Goal: Transaction & Acquisition: Obtain resource

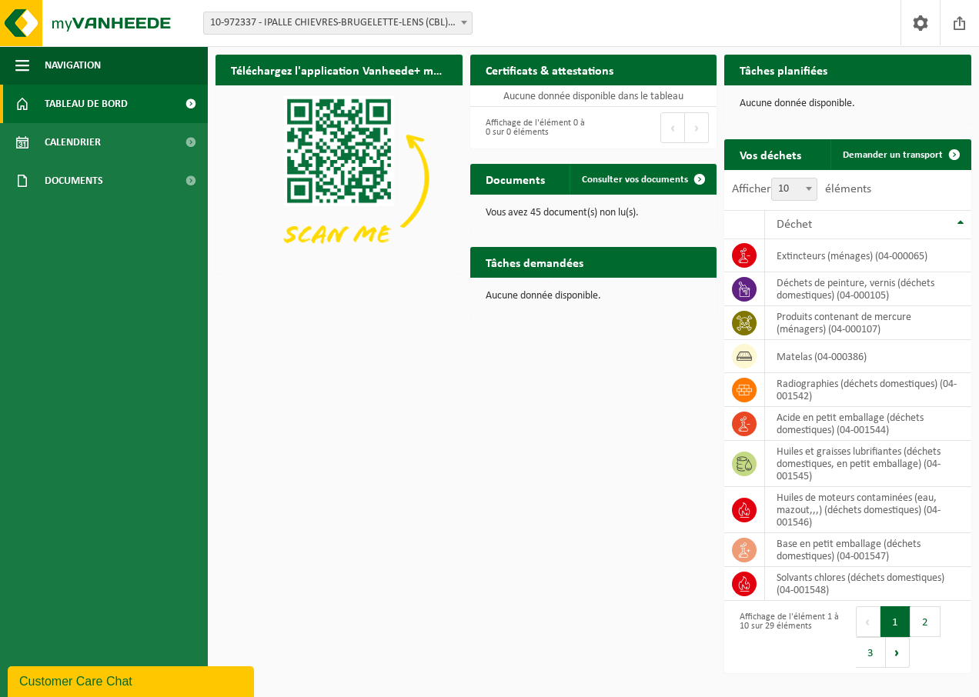
click at [451, 593] on div "Téléchargez l'application Vanheede+ maintenant! Cachez Certificats & attestatio…" at bounding box center [593, 364] width 763 height 634
click at [751, 264] on span at bounding box center [744, 255] width 25 height 25
click at [856, 264] on td "extincteurs (ménages) (04-000065)" at bounding box center [868, 255] width 206 height 33
click at [98, 138] on span "Calendrier" at bounding box center [73, 142] width 56 height 38
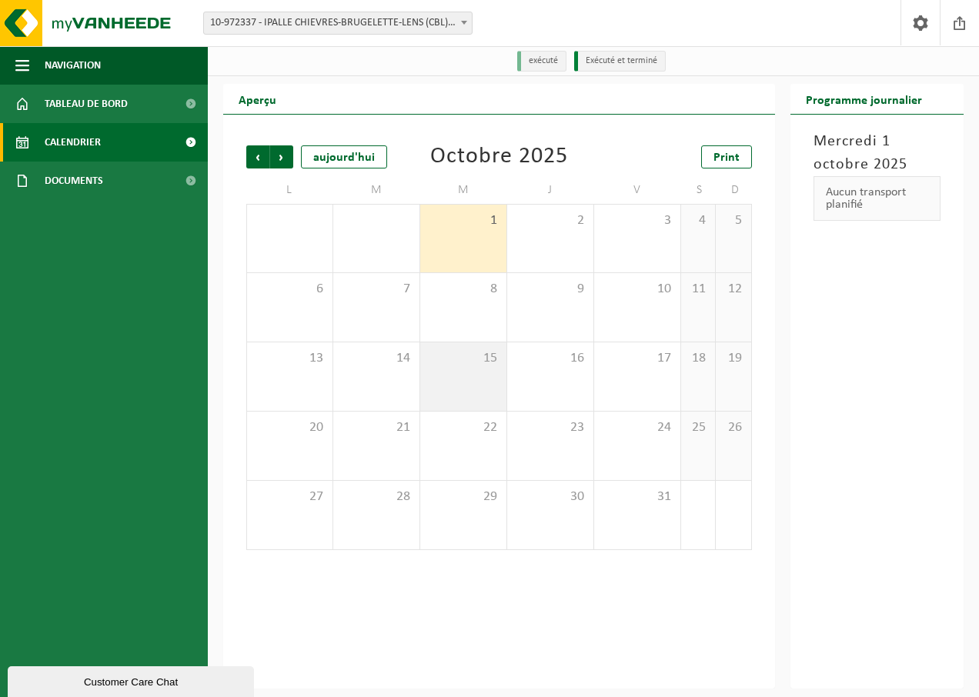
click at [481, 365] on span "15" at bounding box center [463, 358] width 71 height 17
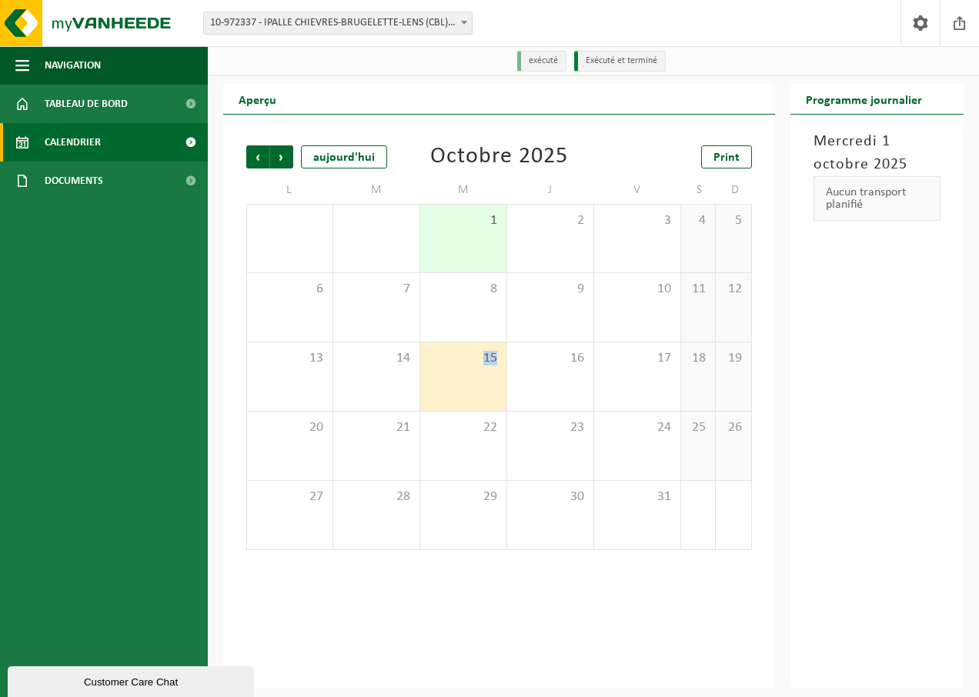
click at [481, 365] on span "15" at bounding box center [463, 358] width 71 height 17
drag, startPoint x: 481, startPoint y: 365, endPoint x: 478, endPoint y: 409, distance: 44.0
click at [478, 409] on div "15" at bounding box center [463, 376] width 86 height 68
click at [475, 404] on div "15" at bounding box center [463, 376] width 86 height 68
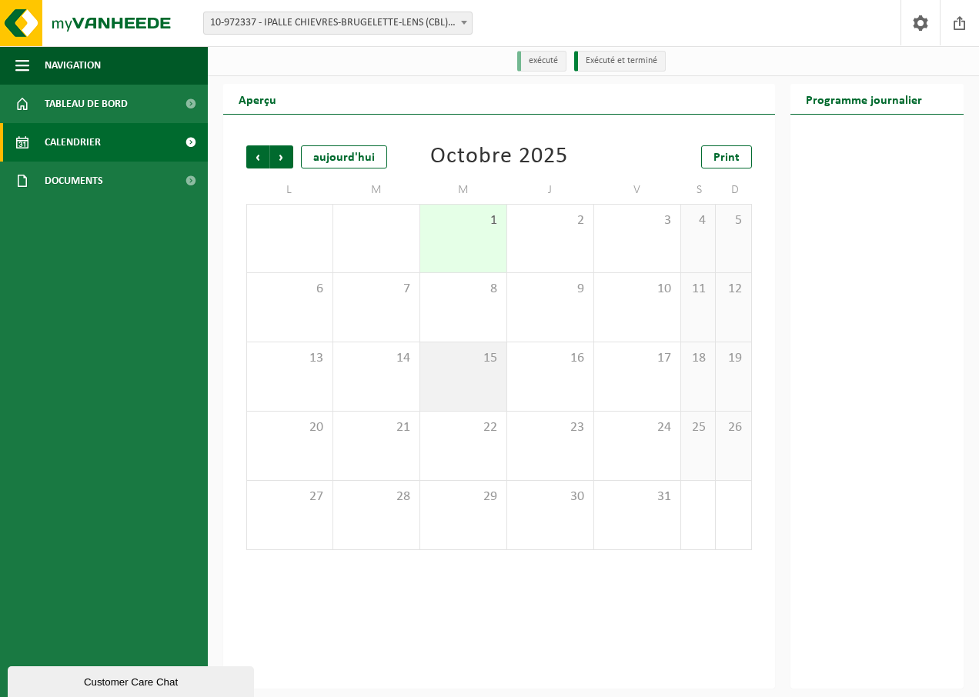
click at [475, 404] on div "15" at bounding box center [463, 376] width 86 height 68
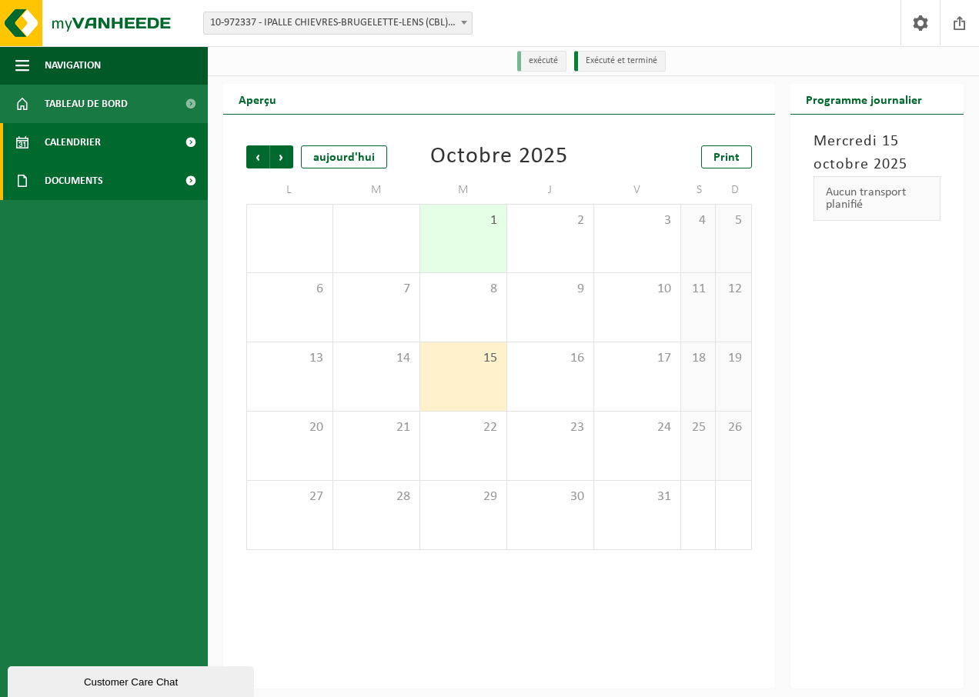
click at [82, 183] on span "Documents" at bounding box center [74, 181] width 58 height 38
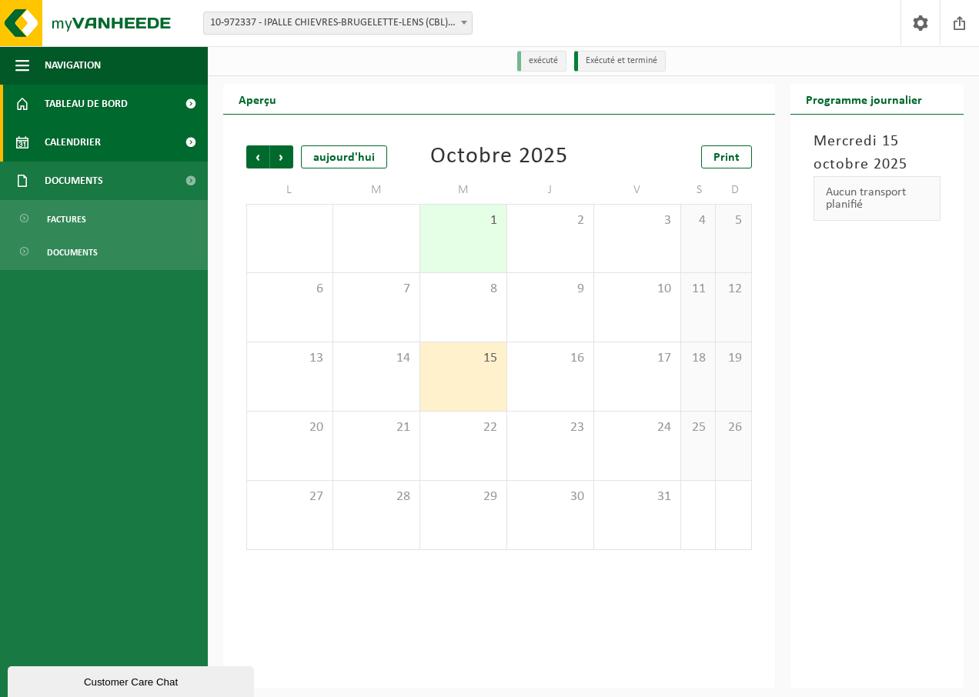
click at [94, 102] on span "Tableau de bord" at bounding box center [86, 104] width 83 height 38
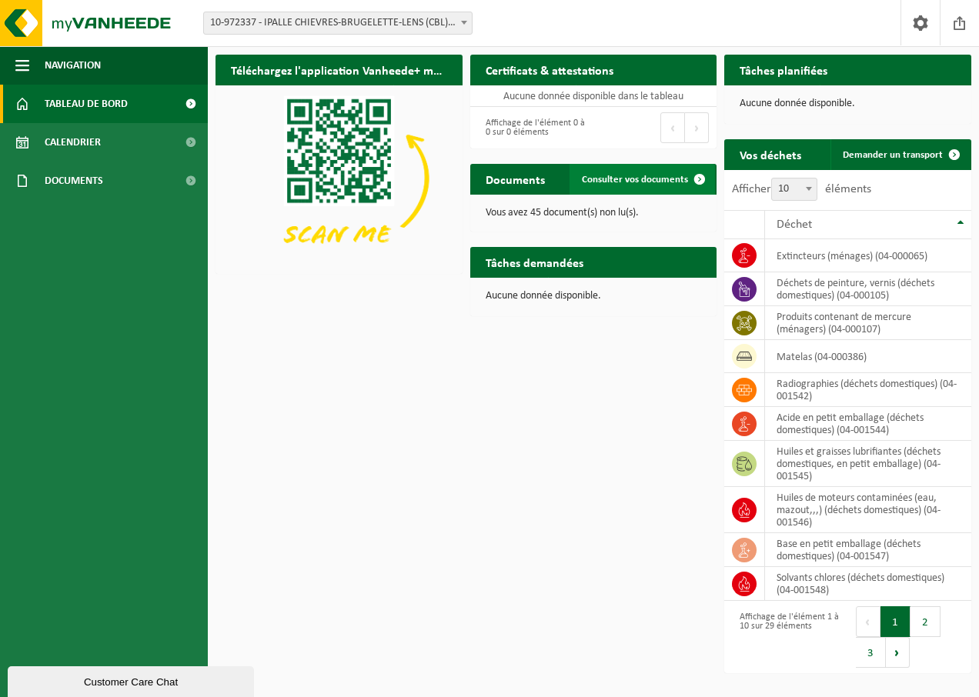
click at [659, 175] on span "Consulter vos documents" at bounding box center [635, 180] width 106 height 10
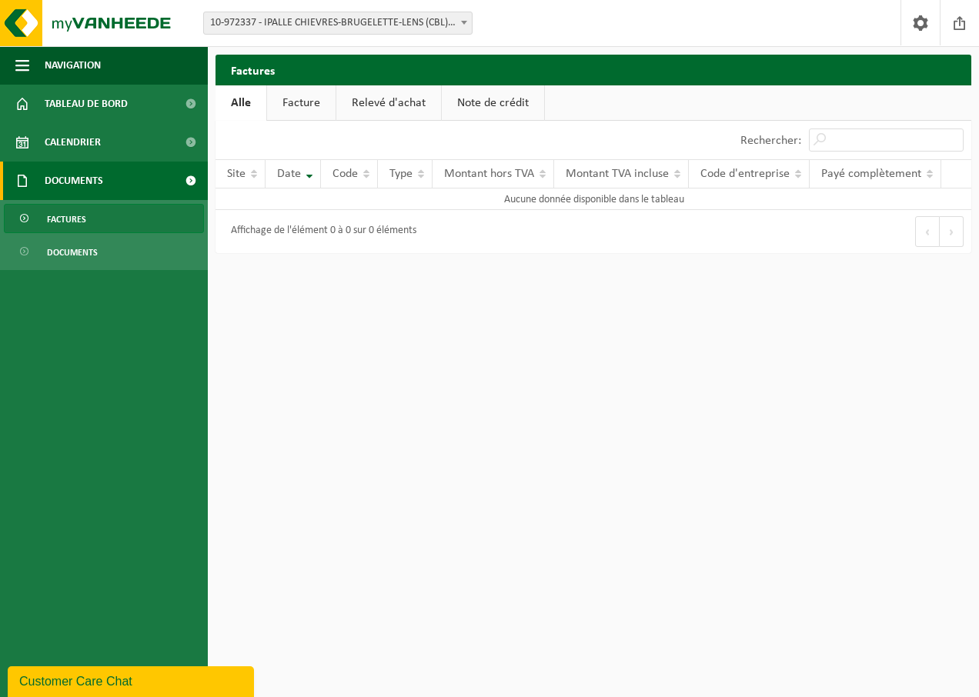
click at [305, 105] on link "Facture" at bounding box center [301, 102] width 68 height 35
click at [376, 104] on link "Relevé d'achat" at bounding box center [389, 102] width 105 height 35
click at [504, 104] on link "Note de crédit" at bounding box center [495, 102] width 102 height 35
click at [225, 104] on link "Alle" at bounding box center [240, 102] width 50 height 35
click at [101, 105] on span "Tableau de bord" at bounding box center [86, 104] width 83 height 38
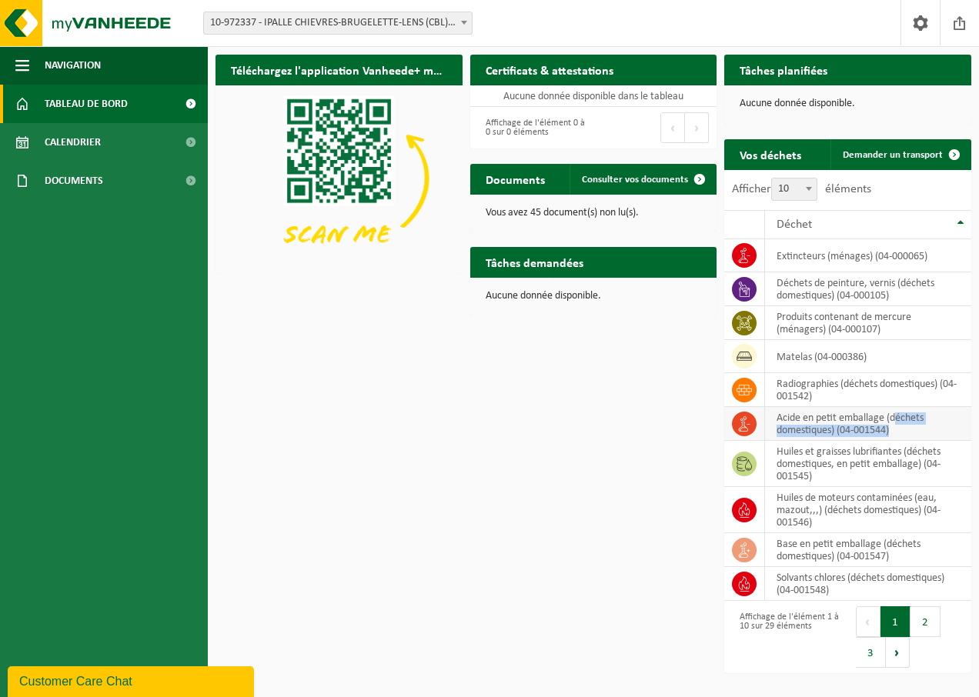
click at [906, 438] on td "acide en petit emballage (déchets domestiques) (04-001544)" at bounding box center [868, 424] width 206 height 34
click at [926, 621] on button "2" at bounding box center [925, 621] width 30 height 31
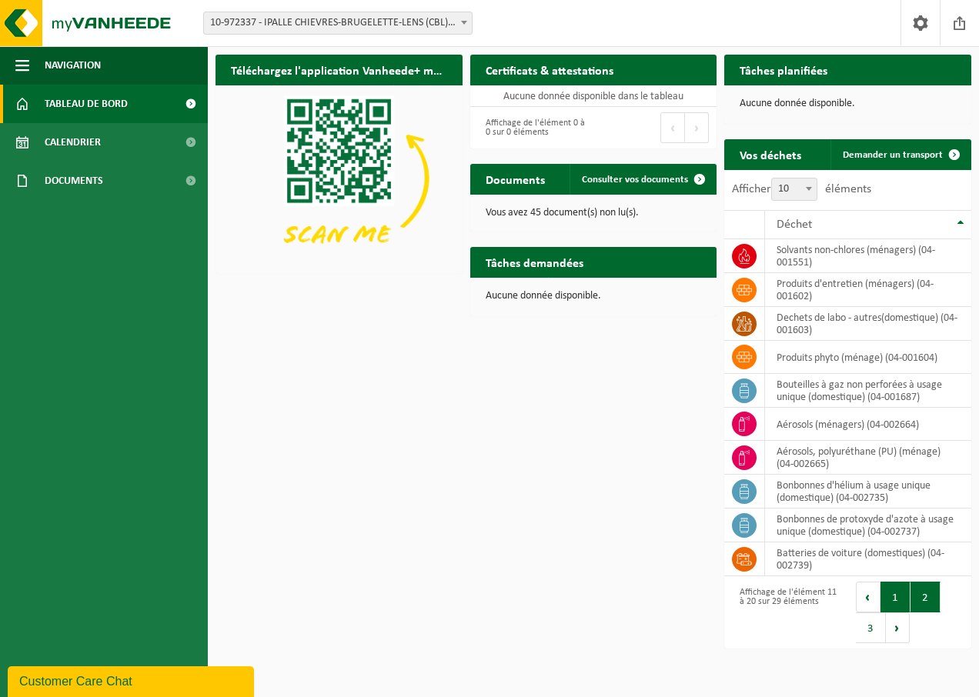
click at [888, 607] on button "1" at bounding box center [895, 597] width 30 height 31
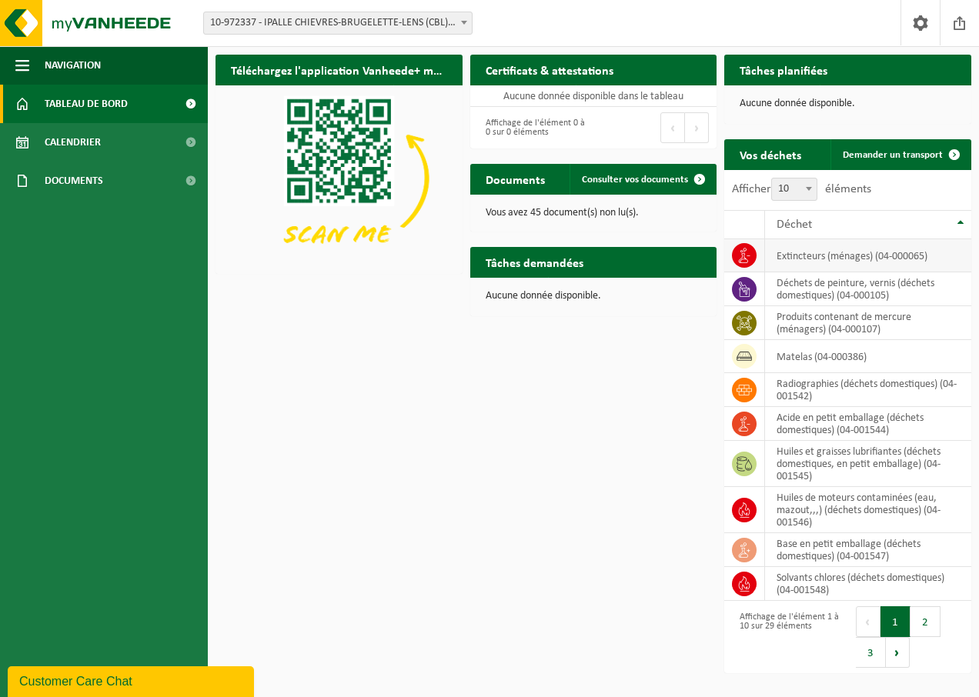
click at [739, 254] on icon at bounding box center [743, 255] width 15 height 15
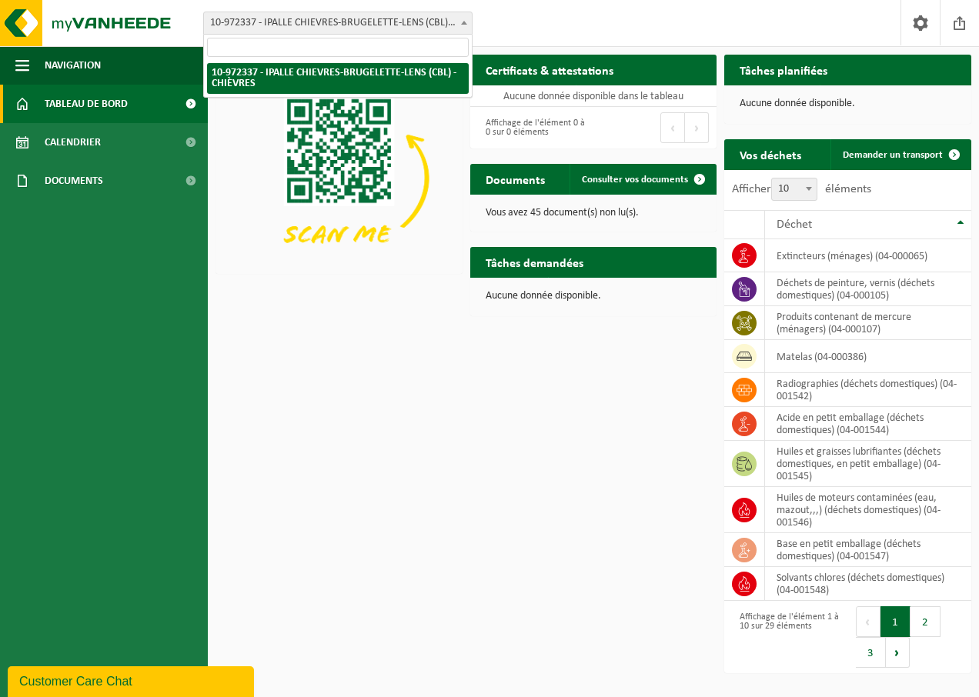
click at [442, 26] on span "10-972337 - IPALLE CHIEVRES-BRUGELETTE-LENS (CBL) - CHIÈVRES" at bounding box center [338, 23] width 268 height 22
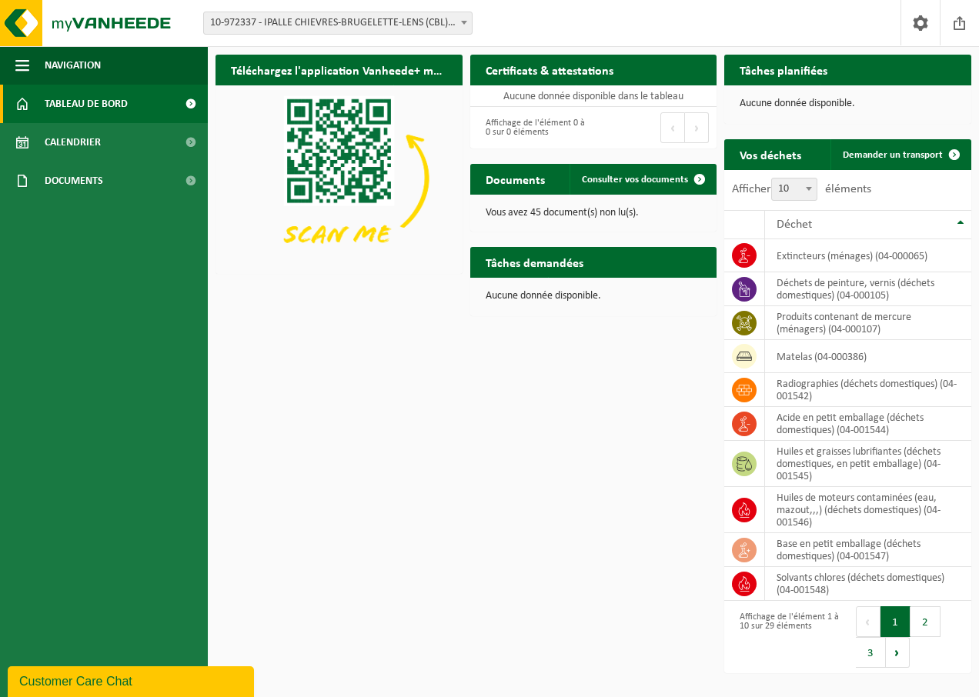
click at [442, 26] on span "10-972337 - IPALLE CHIEVRES-BRUGELETTE-LENS (CBL) - CHIÈVRES" at bounding box center [338, 23] width 268 height 22
click at [23, 67] on span "button" at bounding box center [22, 65] width 14 height 38
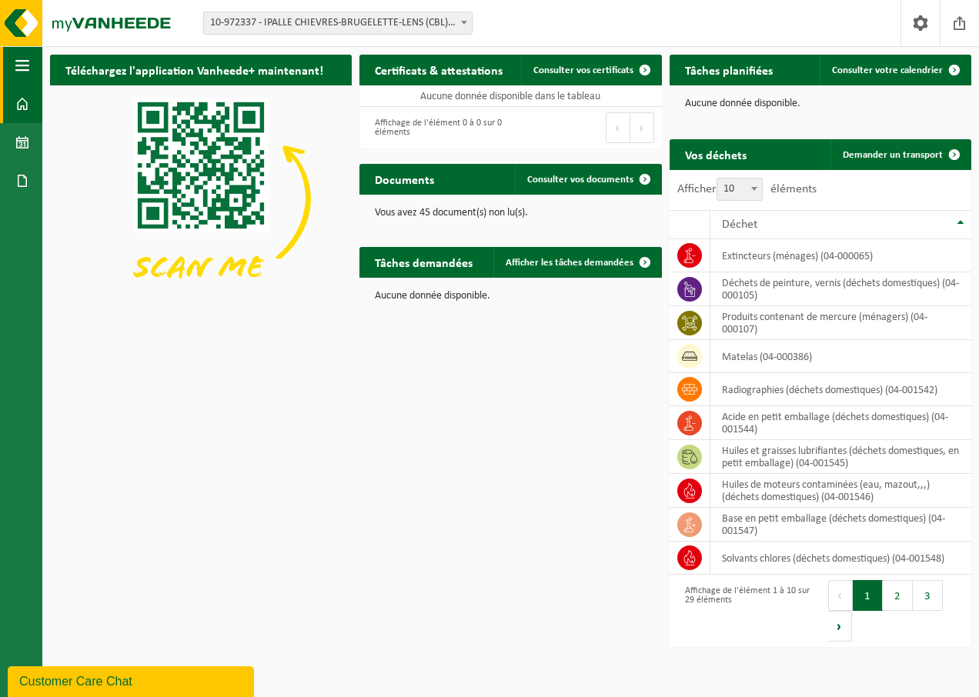
click at [23, 66] on span "button" at bounding box center [22, 65] width 14 height 38
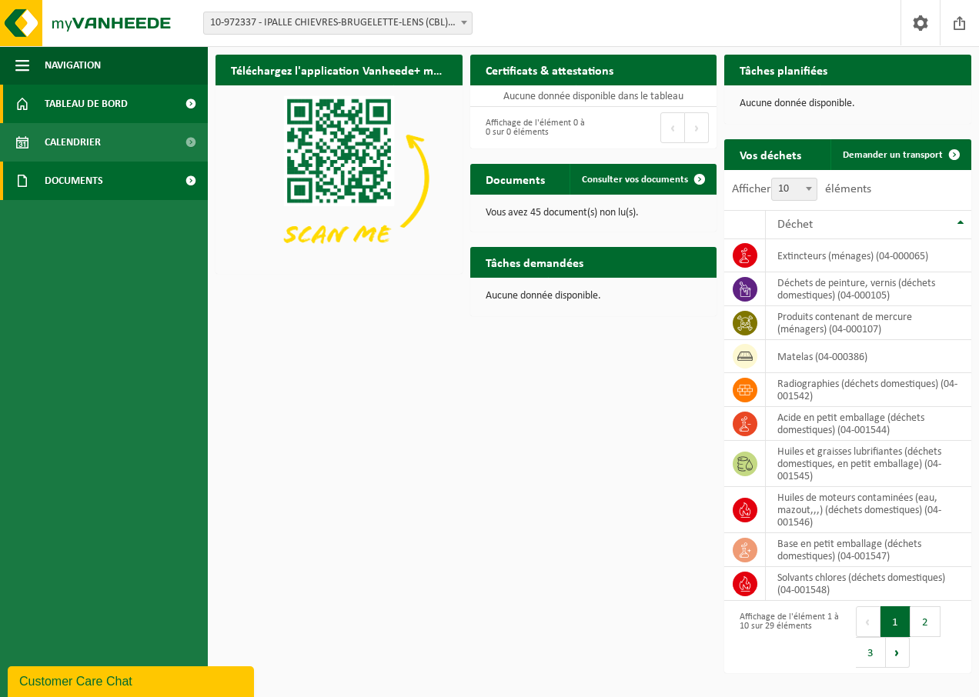
click at [138, 179] on link "Documents" at bounding box center [104, 181] width 208 height 38
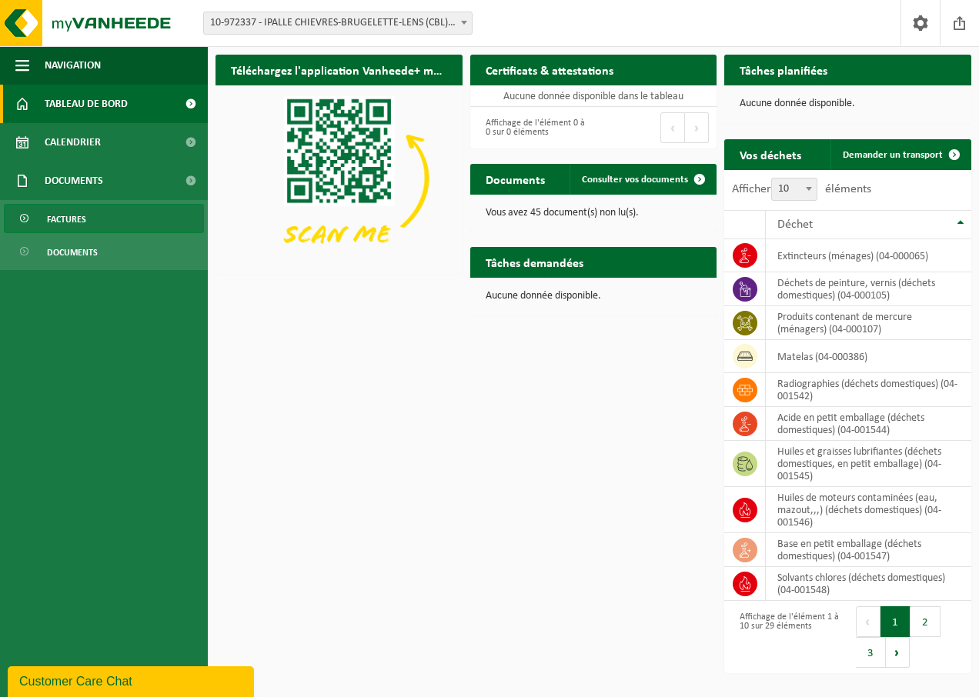
click at [78, 222] on span "Factures" at bounding box center [66, 219] width 39 height 29
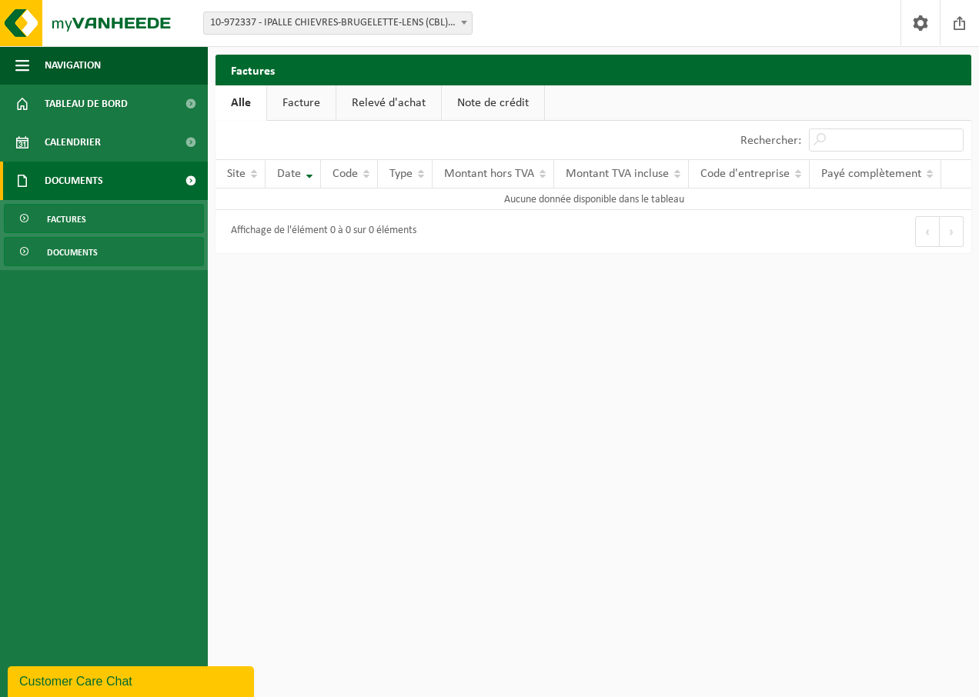
click at [88, 253] on span "Documents" at bounding box center [72, 252] width 51 height 29
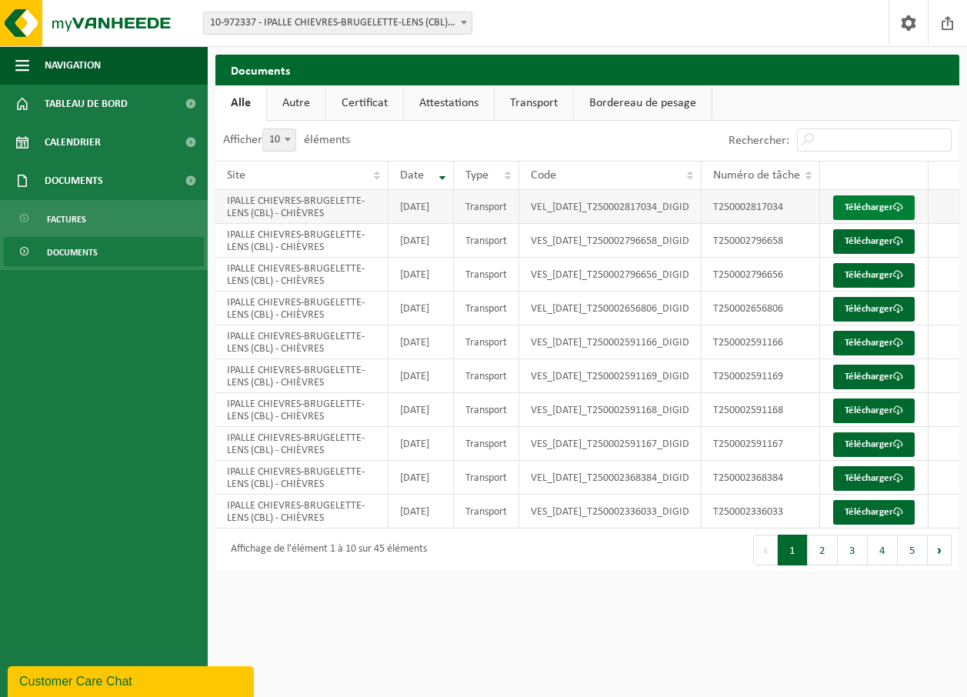
click at [866, 213] on link "Télécharger" at bounding box center [874, 207] width 82 height 25
